Goal: Complete application form

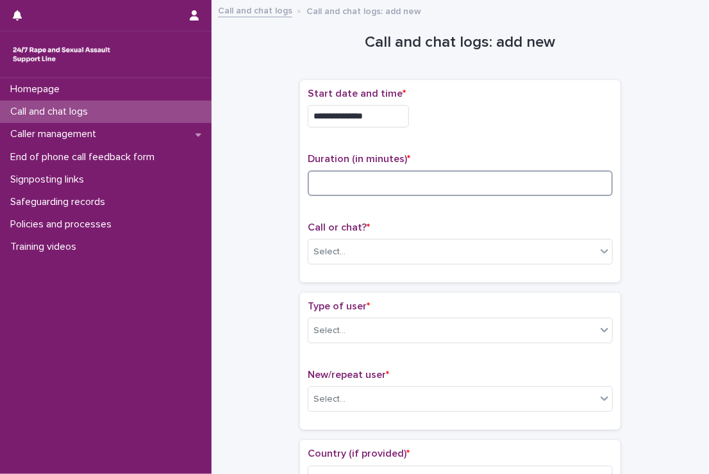
click at [372, 170] on input at bounding box center [460, 183] width 305 height 26
type input "*"
type input "**"
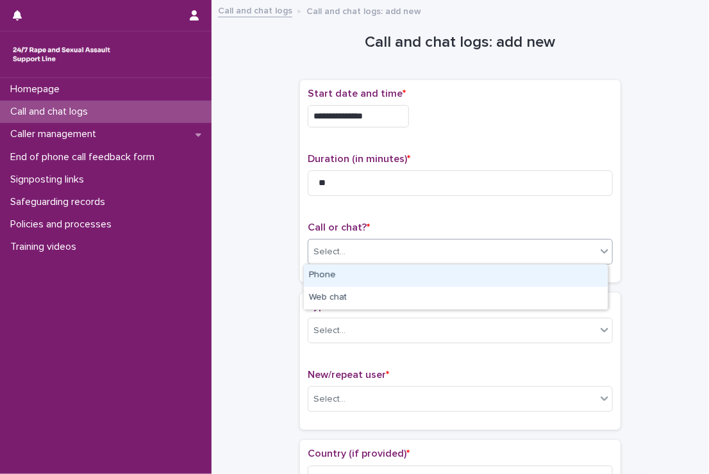
click at [392, 258] on div "Select..." at bounding box center [452, 252] width 288 height 21
click at [384, 285] on div "Phone" at bounding box center [456, 276] width 304 height 22
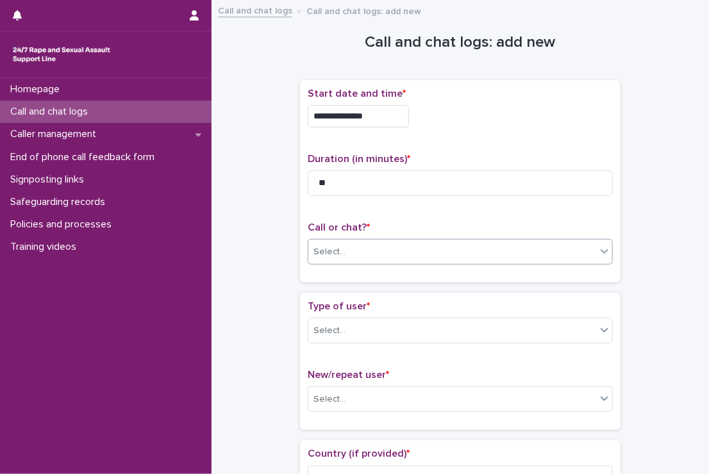
click at [384, 285] on div "**********" at bounding box center [460, 186] width 320 height 213
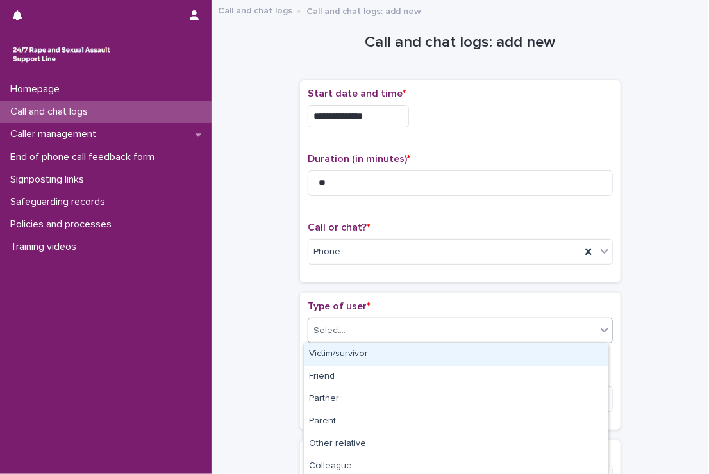
drag, startPoint x: 384, startPoint y: 285, endPoint x: 388, endPoint y: 329, distance: 43.7
click at [388, 329] on div "Select..." at bounding box center [452, 330] width 288 height 21
click at [383, 348] on div "Victim/survivor" at bounding box center [456, 354] width 304 height 22
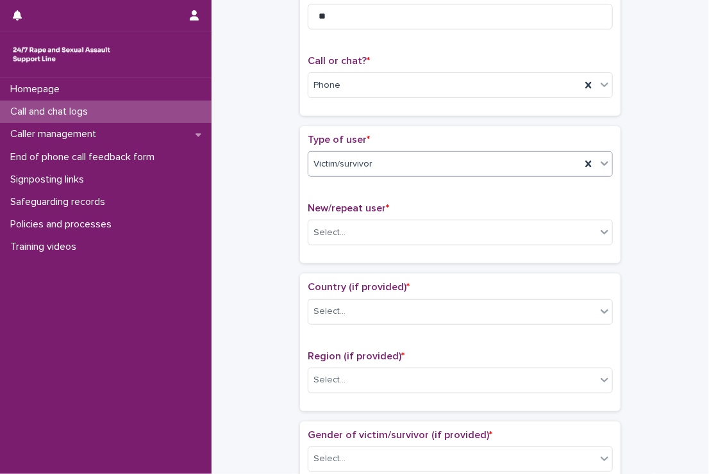
scroll to position [167, 0]
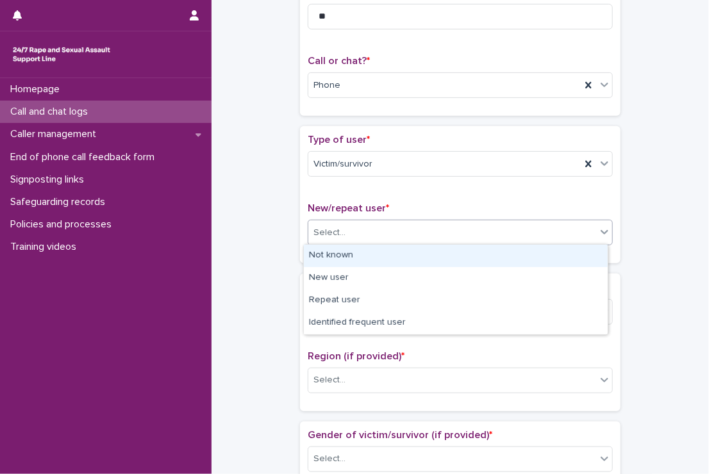
click at [392, 228] on div "Select..." at bounding box center [452, 232] width 288 height 21
click at [373, 264] on div "Not known" at bounding box center [456, 256] width 304 height 22
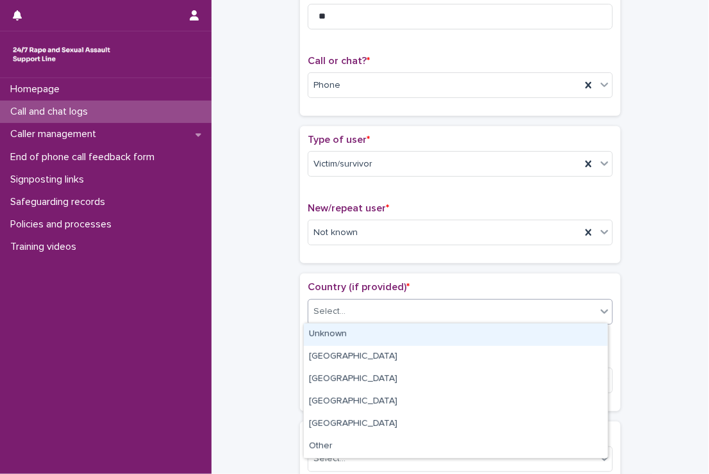
click at [377, 315] on div "Select..." at bounding box center [452, 311] width 288 height 21
click at [360, 342] on div "Unknown" at bounding box center [456, 335] width 304 height 22
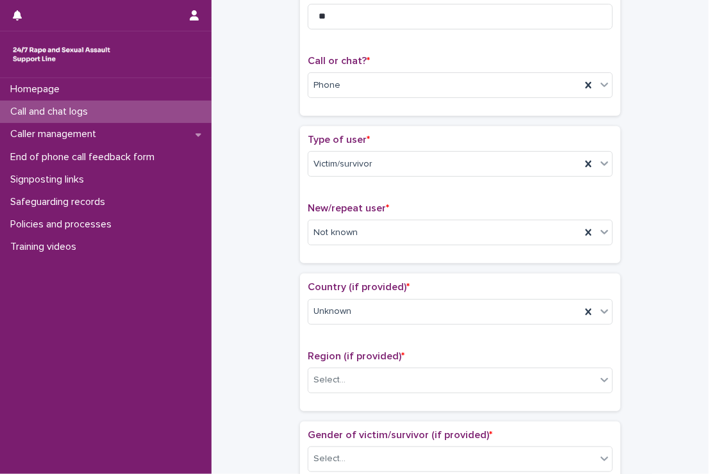
click at [350, 392] on div "Region (if provided) * Select..." at bounding box center [460, 377] width 305 height 53
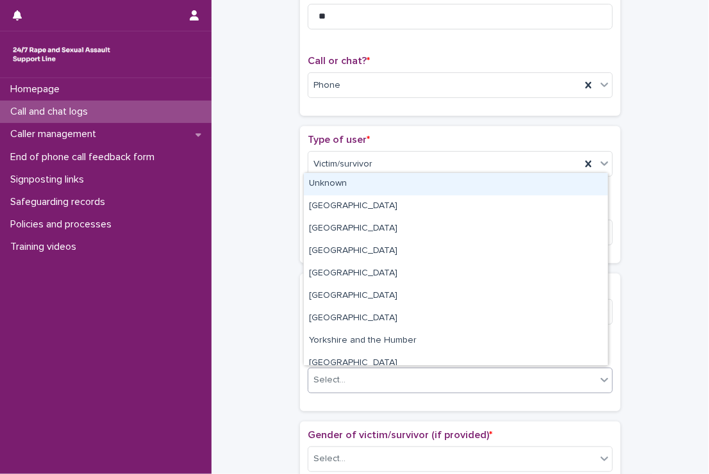
click at [353, 383] on div "Select..." at bounding box center [452, 380] width 288 height 21
click at [335, 187] on div "Unknown" at bounding box center [456, 184] width 304 height 22
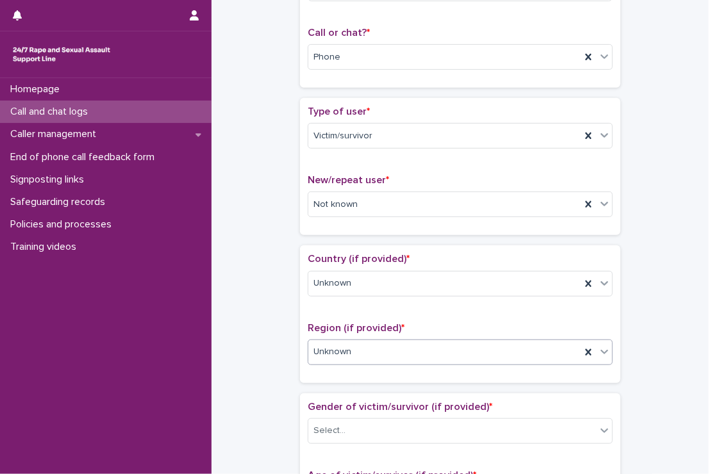
scroll to position [195, 0]
click at [384, 200] on div "Not known" at bounding box center [444, 204] width 272 height 21
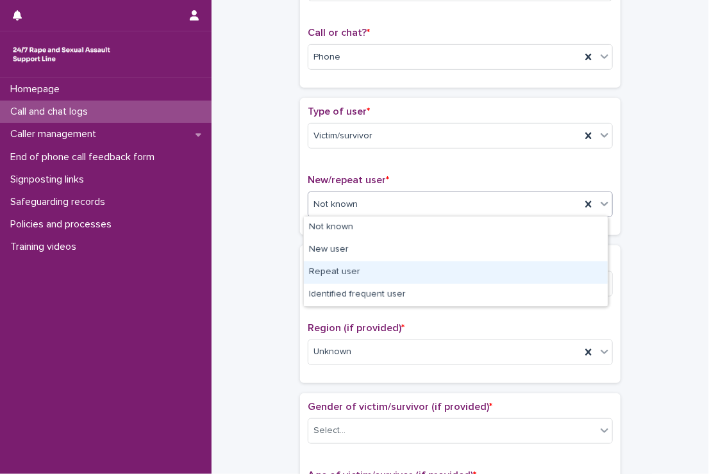
click at [370, 277] on div "Repeat user" at bounding box center [456, 272] width 304 height 22
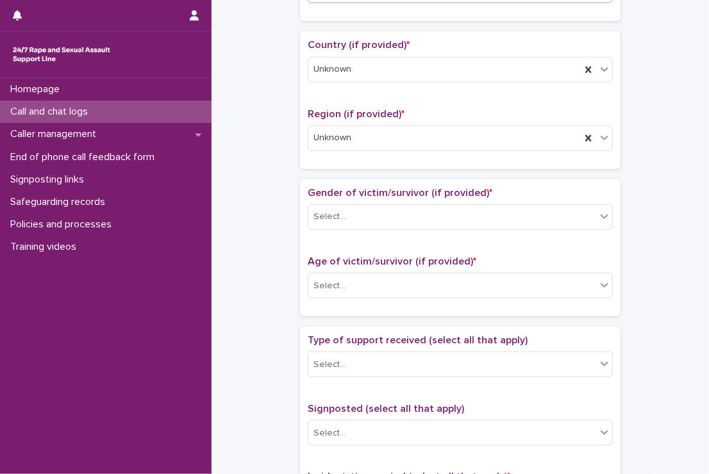
scroll to position [411, 0]
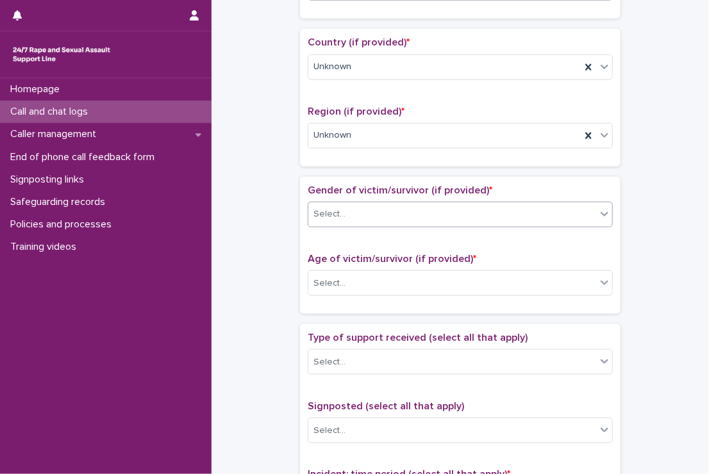
click at [365, 219] on div "Select..." at bounding box center [452, 214] width 288 height 21
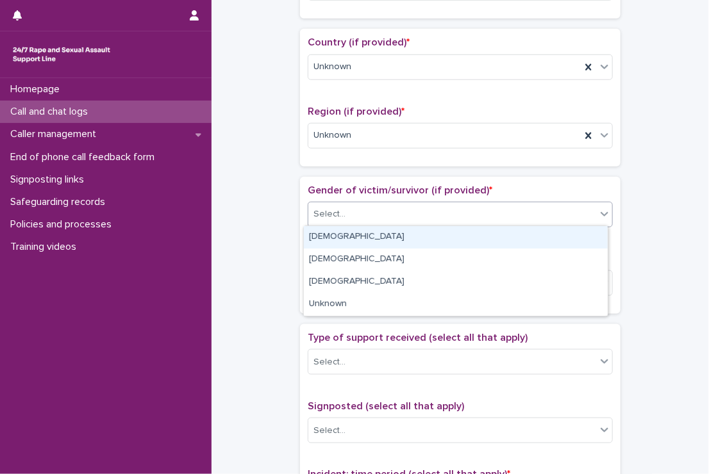
click at [351, 240] on div "[DEMOGRAPHIC_DATA]" at bounding box center [456, 237] width 304 height 22
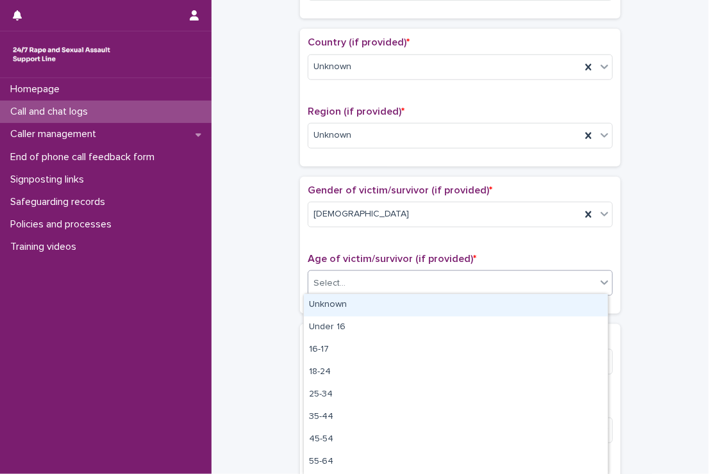
click at [365, 283] on div "Select..." at bounding box center [452, 283] width 288 height 21
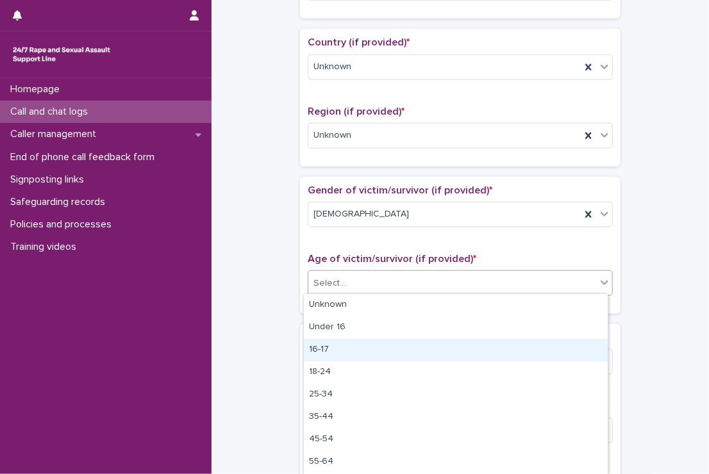
click at [354, 340] on div "16-17" at bounding box center [456, 350] width 304 height 22
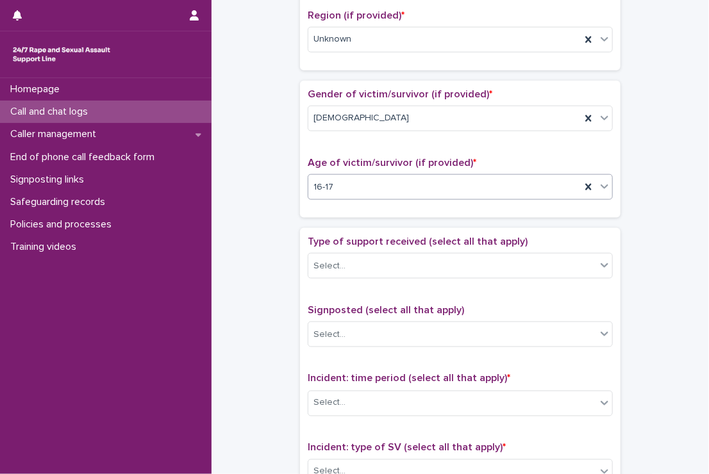
scroll to position [515, 0]
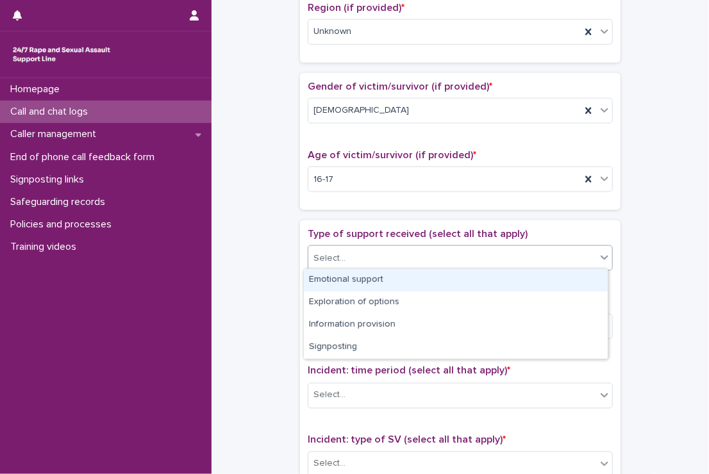
click at [356, 262] on div "Select..." at bounding box center [452, 258] width 288 height 21
click at [349, 285] on div "Emotional support" at bounding box center [456, 280] width 304 height 22
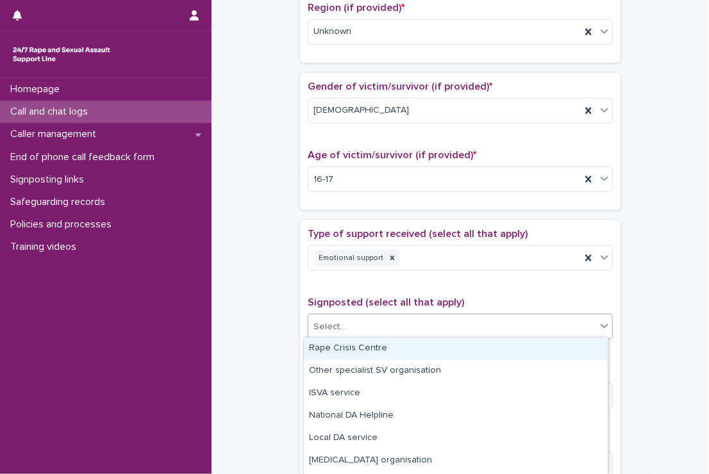
click at [352, 324] on div "Select..." at bounding box center [452, 327] width 288 height 21
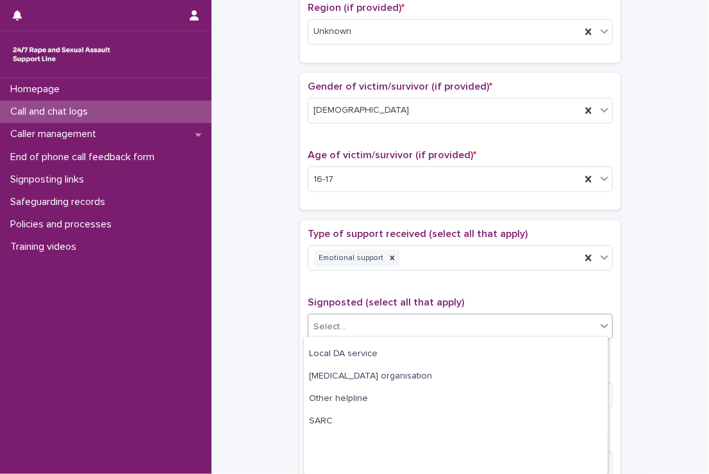
scroll to position [0, 0]
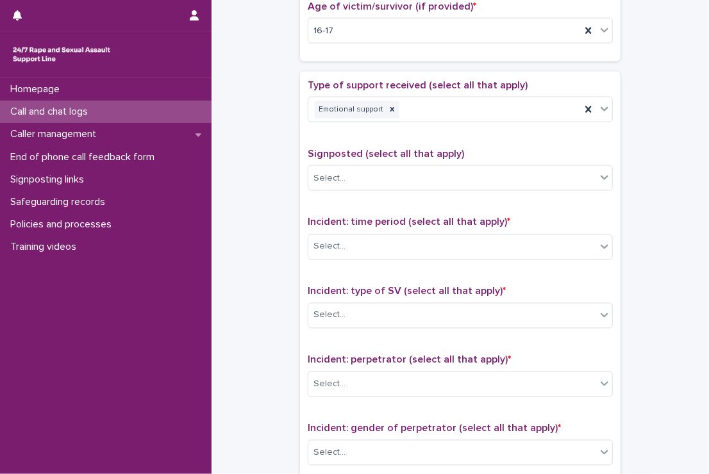
scroll to position [664, 0]
drag, startPoint x: 379, startPoint y: 256, endPoint x: 387, endPoint y: 240, distance: 18.4
click at [387, 240] on div "Incident: time period (select all that apply) * Select..." at bounding box center [460, 243] width 305 height 53
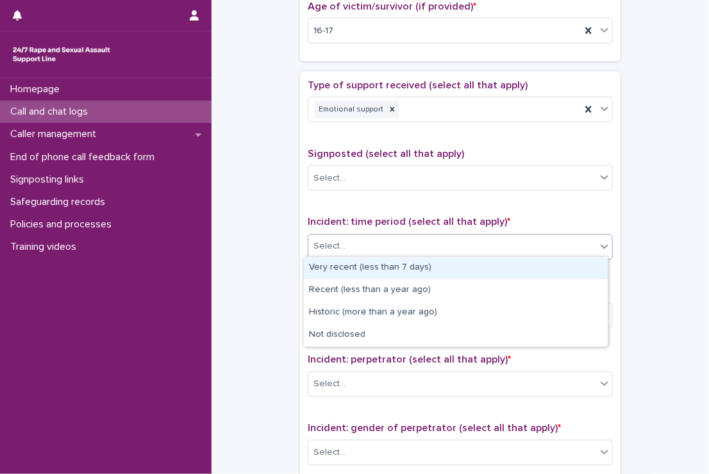
click at [387, 240] on div "Select..." at bounding box center [452, 246] width 288 height 21
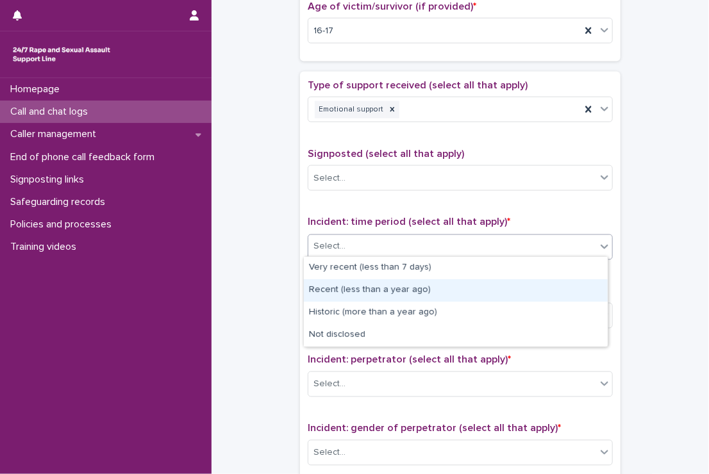
click at [374, 284] on div "Recent (less than a year ago)" at bounding box center [456, 290] width 304 height 22
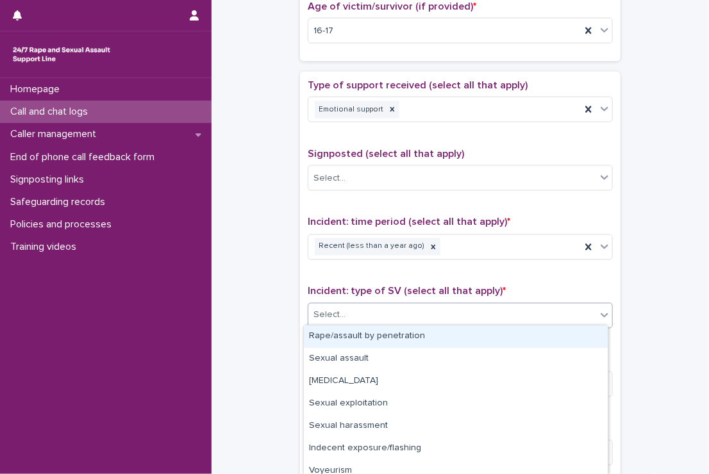
click at [383, 314] on div "Select..." at bounding box center [452, 315] width 288 height 21
click at [383, 337] on div "Rape/assault by penetration" at bounding box center [456, 337] width 304 height 22
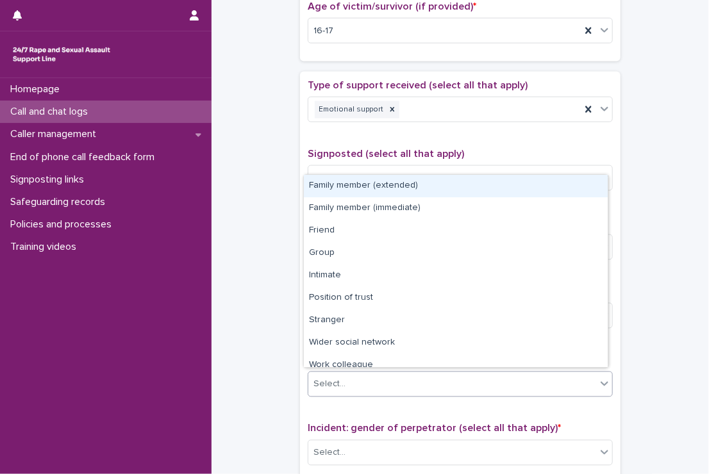
click at [377, 377] on div "Select..." at bounding box center [452, 384] width 288 height 21
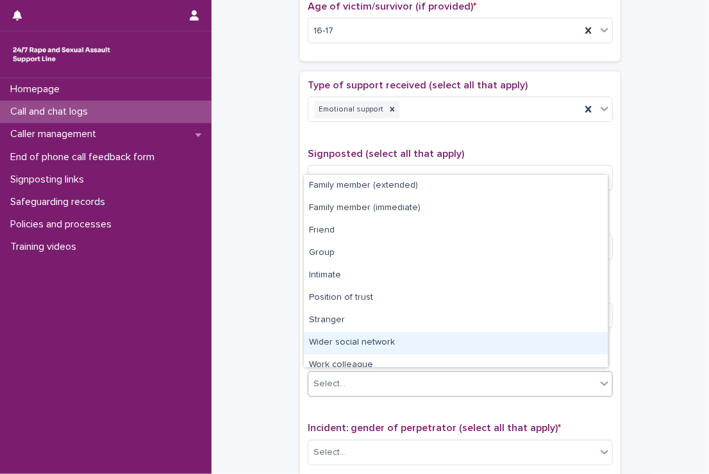
click at [364, 347] on div "Wider social network" at bounding box center [456, 343] width 304 height 22
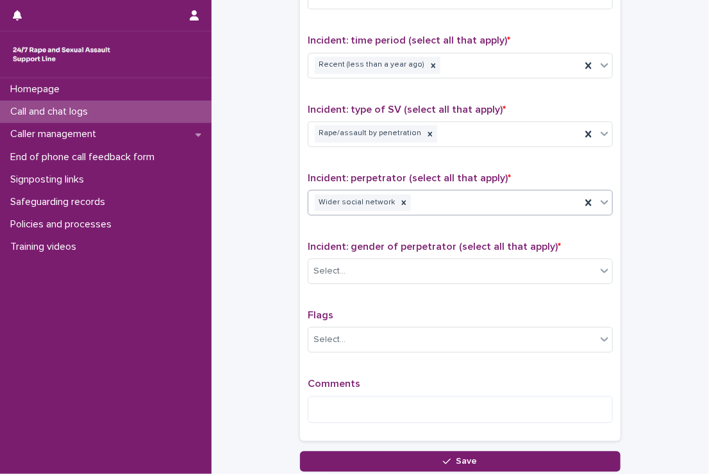
scroll to position [846, 0]
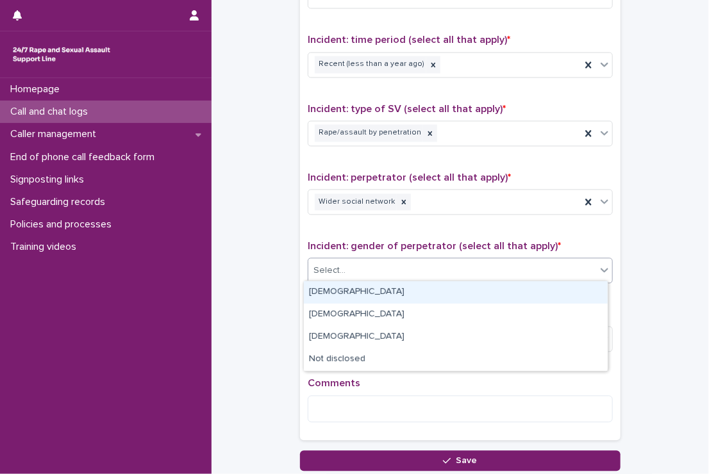
click at [362, 262] on div "Select..." at bounding box center [452, 271] width 288 height 21
click at [347, 290] on div "[DEMOGRAPHIC_DATA]" at bounding box center [456, 292] width 304 height 22
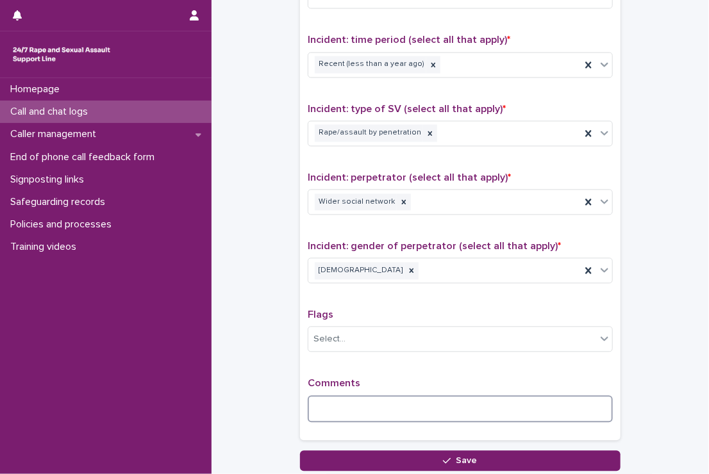
click at [333, 396] on textarea at bounding box center [460, 410] width 305 height 28
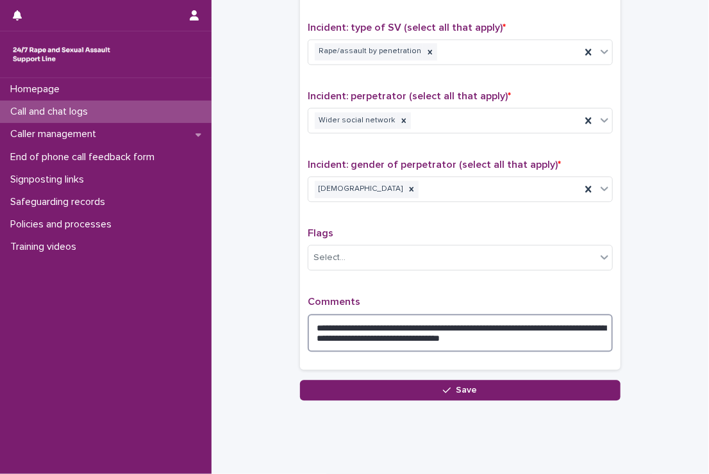
scroll to position [943, 0]
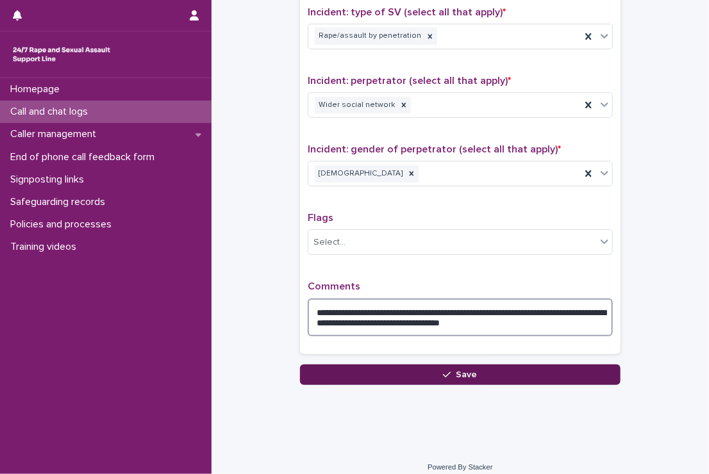
type textarea "**********"
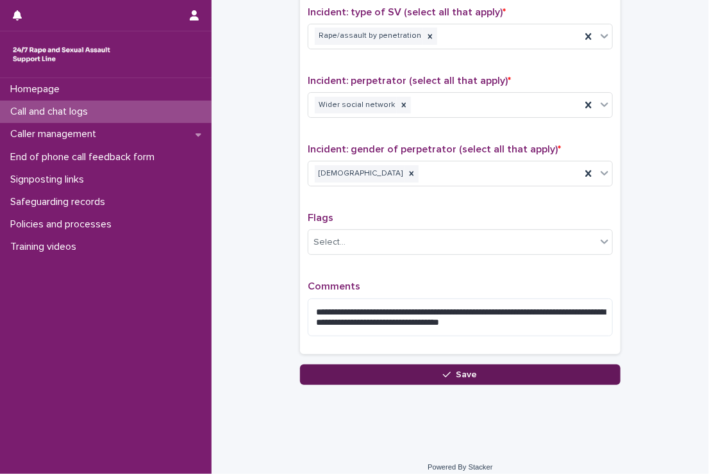
click at [429, 367] on button "Save" at bounding box center [460, 375] width 320 height 21
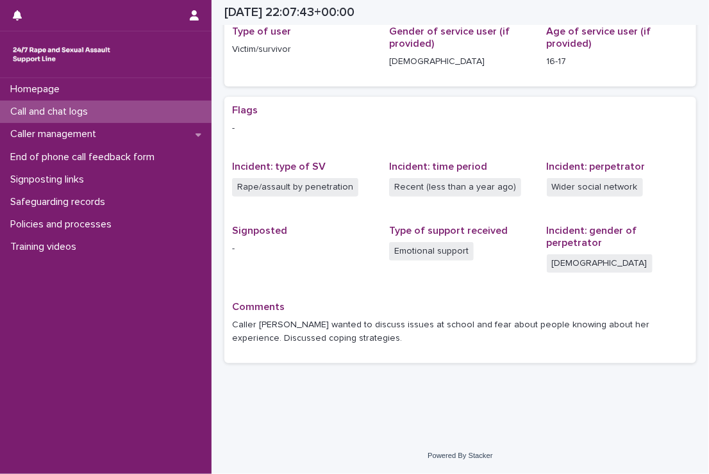
scroll to position [182, 0]
